Goal: Use online tool/utility: Use online tool/utility

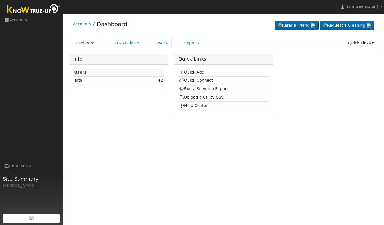
click at [154, 42] on link "Users" at bounding box center [162, 43] width 20 height 10
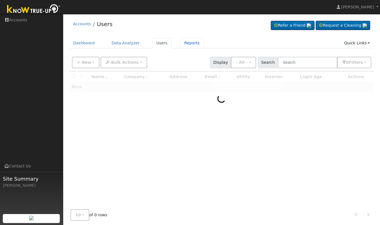
click at [181, 43] on link "Reports" at bounding box center [192, 43] width 24 height 10
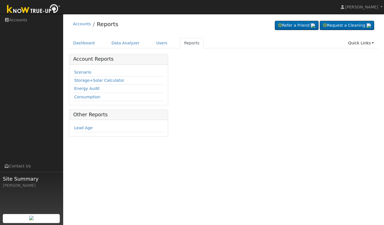
click at [82, 71] on link "Scenario" at bounding box center [82, 72] width 17 height 4
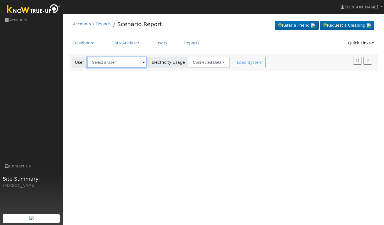
click at [124, 64] on input "text" at bounding box center [117, 62] width 60 height 11
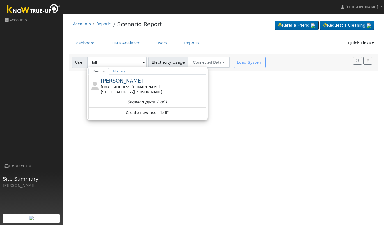
click at [130, 85] on div "[EMAIL_ADDRESS][DOMAIN_NAME]" at bounding box center [153, 87] width 104 height 5
type input "[PERSON_NAME]"
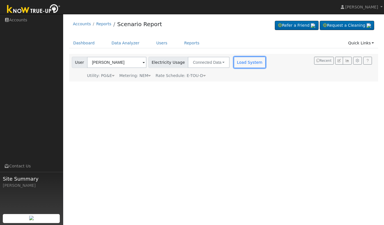
click at [245, 63] on button "Load System" at bounding box center [250, 62] width 32 height 11
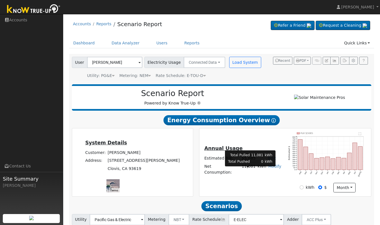
click at [246, 172] on td "11,081" at bounding box center [249, 169] width 16 height 14
copy td "11,081"
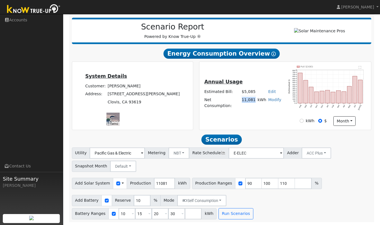
scroll to position [69, 0]
click at [245, 183] on input "90" at bounding box center [253, 183] width 17 height 11
type input "100"
type input "110"
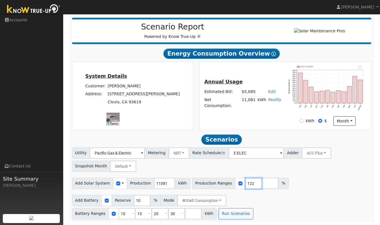
type input "122"
click at [135, 208] on input "10" at bounding box center [127, 213] width 17 height 11
type input "15"
type input "20"
type input "30"
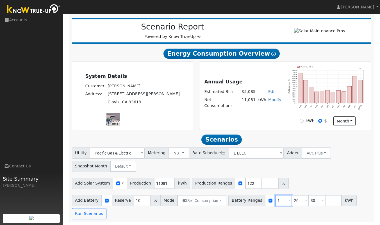
type input "20"
type input "30"
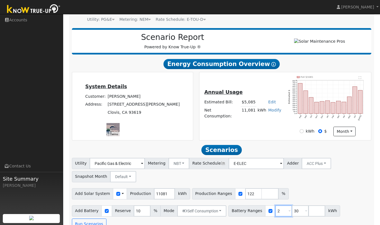
type input "30"
type input "3"
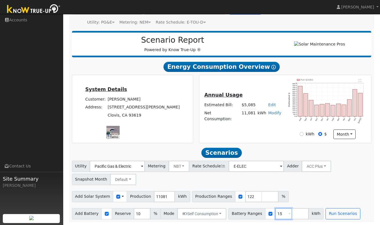
type input "15"
click at [331, 213] on button "Run Scenarios" at bounding box center [343, 213] width 35 height 11
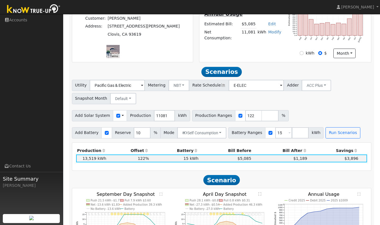
scroll to position [187, 0]
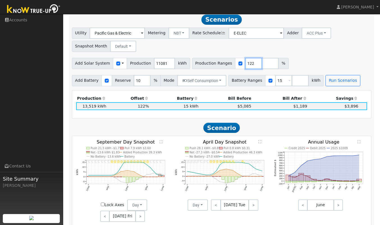
click at [245, 66] on input "122" at bounding box center [253, 63] width 17 height 11
type input "128"
click at [329, 86] on button "Run Scenarios" at bounding box center [343, 80] width 35 height 11
click at [275, 85] on input "15" at bounding box center [283, 80] width 17 height 11
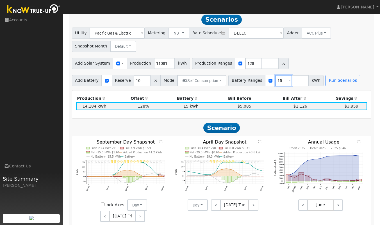
click at [275, 85] on input "15" at bounding box center [283, 80] width 17 height 11
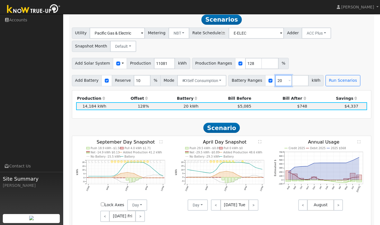
type input "2"
type input "15"
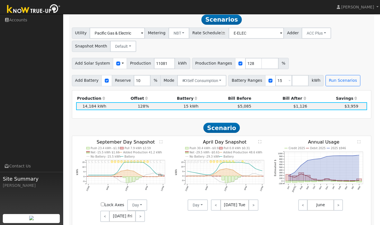
click at [346, 57] on div "Utility Pacific Gas & Electric Metering NBT NEM NBT Rate Schedule E-ELEC Adder …" at bounding box center [222, 57] width 306 height 59
click at [311, 58] on div "Utility Pacific Gas & Electric Metering NBT NEM NBT Rate Schedule E-ELEC Adder …" at bounding box center [222, 57] width 306 height 59
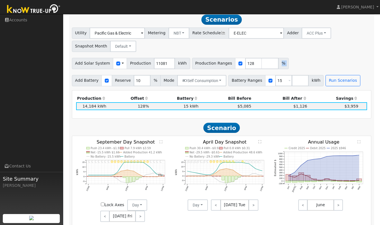
click at [311, 58] on div "Utility Pacific Gas & Electric Metering NBT NEM NBT Rate Schedule E-ELEC Adder …" at bounding box center [222, 57] width 306 height 59
click at [343, 42] on div "Utility Pacific Gas & Electric Metering NBT NEM NBT Rate Schedule E-ELEC Adder …" at bounding box center [222, 39] width 302 height 26
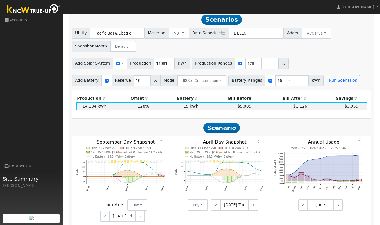
click at [347, 41] on div "Utility Pacific Gas & Electric Metering NBT NEM NBT Rate Schedule E-ELEC Adder …" at bounding box center [222, 39] width 302 height 26
drag, startPoint x: 347, startPoint y: 41, endPoint x: 370, endPoint y: 26, distance: 27.9
click at [370, 25] on h2 "Scenarios Scenario" at bounding box center [222, 19] width 300 height 10
click at [360, 43] on div "Utility Pacific Gas & Electric Metering NBT NEM NBT Rate Schedule E-ELEC Adder …" at bounding box center [222, 39] width 302 height 26
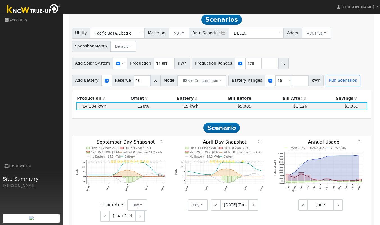
click at [360, 43] on div "Utility Pacific Gas & Electric Metering NBT NEM NBT Rate Schedule E-ELEC Adder …" at bounding box center [222, 39] width 302 height 26
click at [325, 52] on div "Utility Pacific Gas & Electric Metering NBT NEM NBT Rate Schedule E-ELEC Adder …" at bounding box center [222, 39] width 302 height 26
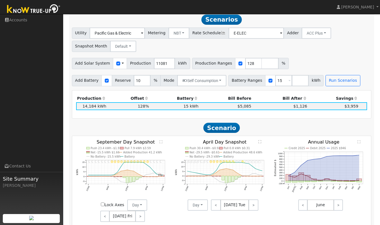
click at [325, 52] on div "Utility Pacific Gas & Electric Metering NBT NEM NBT Rate Schedule E-ELEC Adder …" at bounding box center [222, 39] width 302 height 26
click at [311, 52] on div "Utility Pacific Gas & Electric Metering NBT NEM NBT Rate Schedule E-ELEC Adder …" at bounding box center [222, 39] width 302 height 26
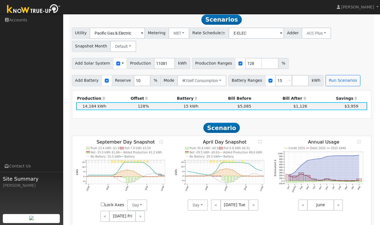
click at [311, 52] on div "Utility Pacific Gas & Electric Metering NBT NEM NBT Rate Schedule E-ELEC Adder …" at bounding box center [222, 39] width 302 height 26
click at [344, 52] on div "Utility Pacific Gas & Electric Metering NBT NEM NBT Rate Schedule E-ELEC Adder …" at bounding box center [222, 39] width 302 height 26
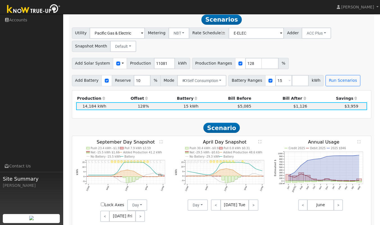
click at [344, 52] on div "Utility Pacific Gas & Electric Metering NBT NEM NBT Rate Schedule E-ELEC Adder …" at bounding box center [222, 39] width 302 height 26
